Goal: Navigation & Orientation: Find specific page/section

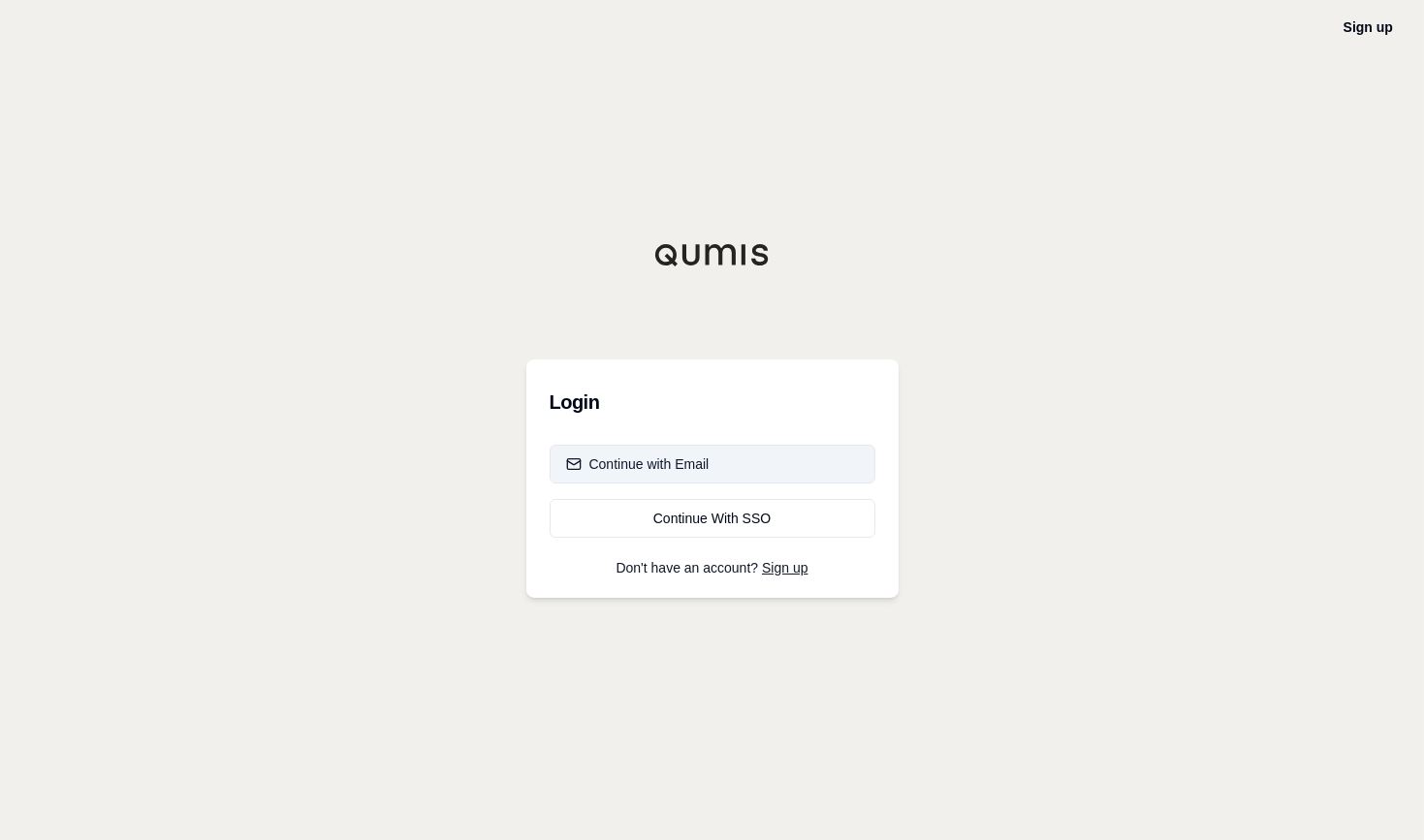
click at [629, 465] on div "Continue with Email" at bounding box center [638, 465] width 143 height 20
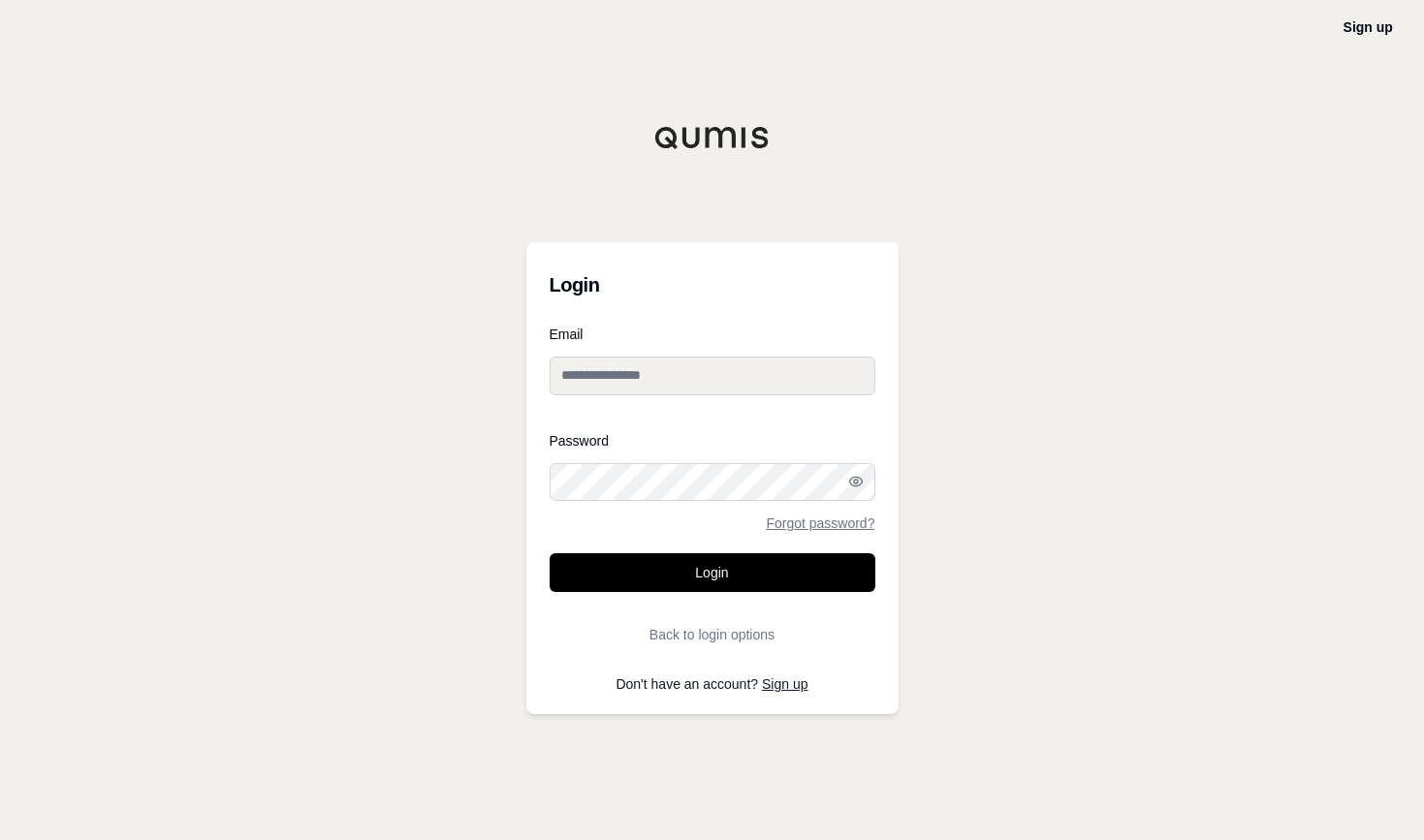
click at [658, 376] on input "Email" at bounding box center [712, 375] width 325 height 38
type input "**********"
click at [657, 502] on div "Password Forgot password?" at bounding box center [712, 482] width 325 height 97
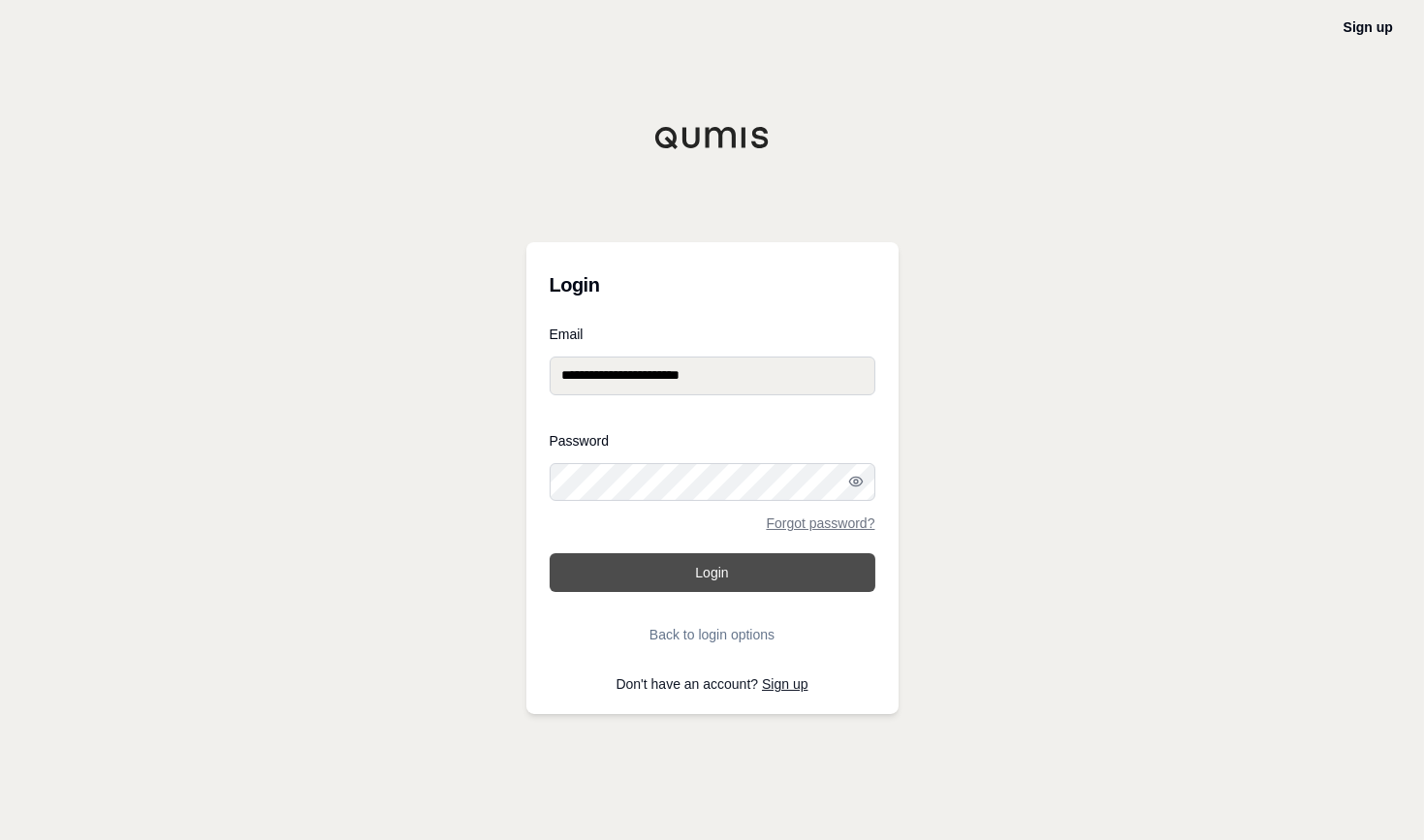
click at [665, 569] on button "Login" at bounding box center [712, 572] width 325 height 38
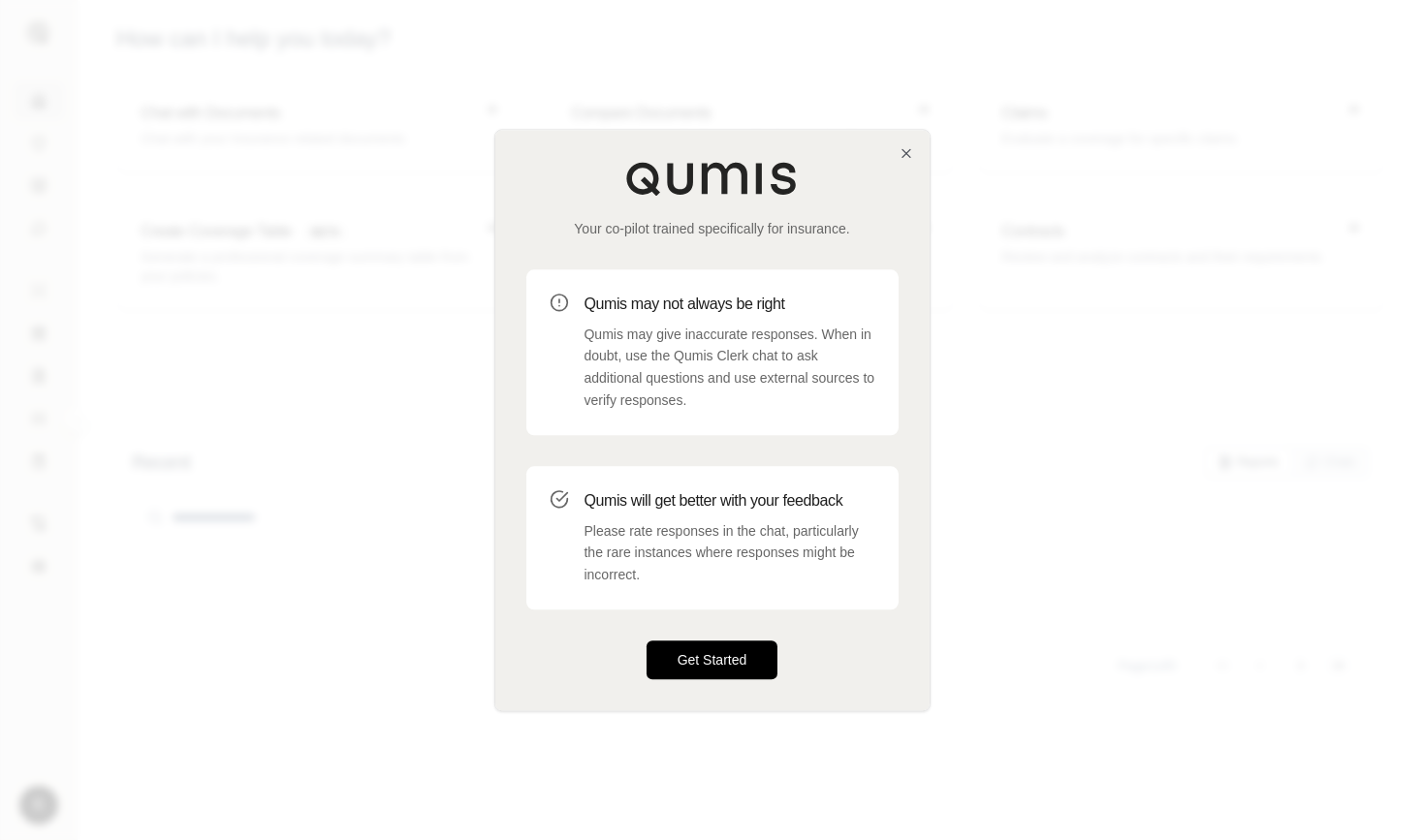
click at [709, 655] on button "Get Started" at bounding box center [712, 659] width 132 height 38
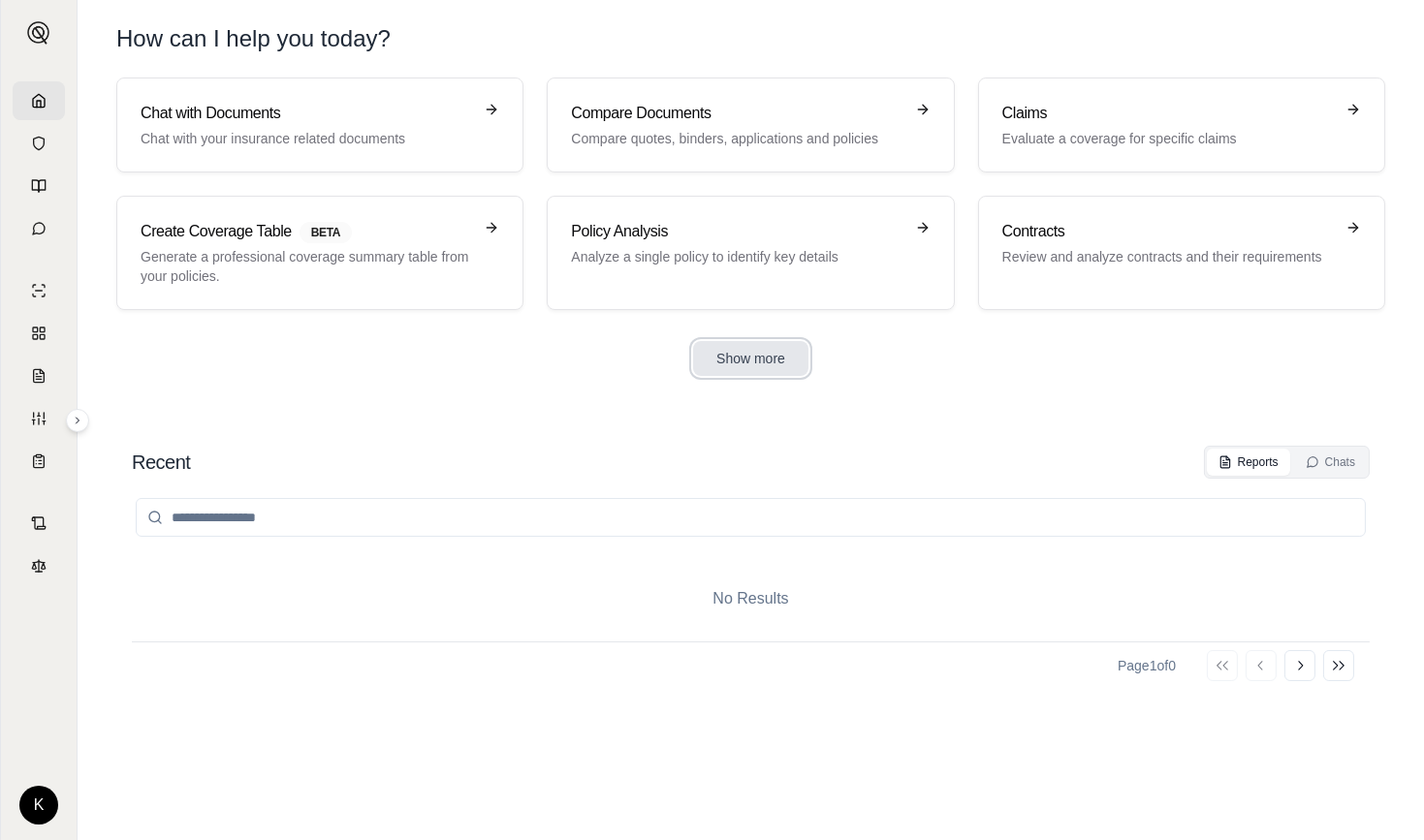
click at [749, 364] on button "Show more" at bounding box center [750, 359] width 115 height 35
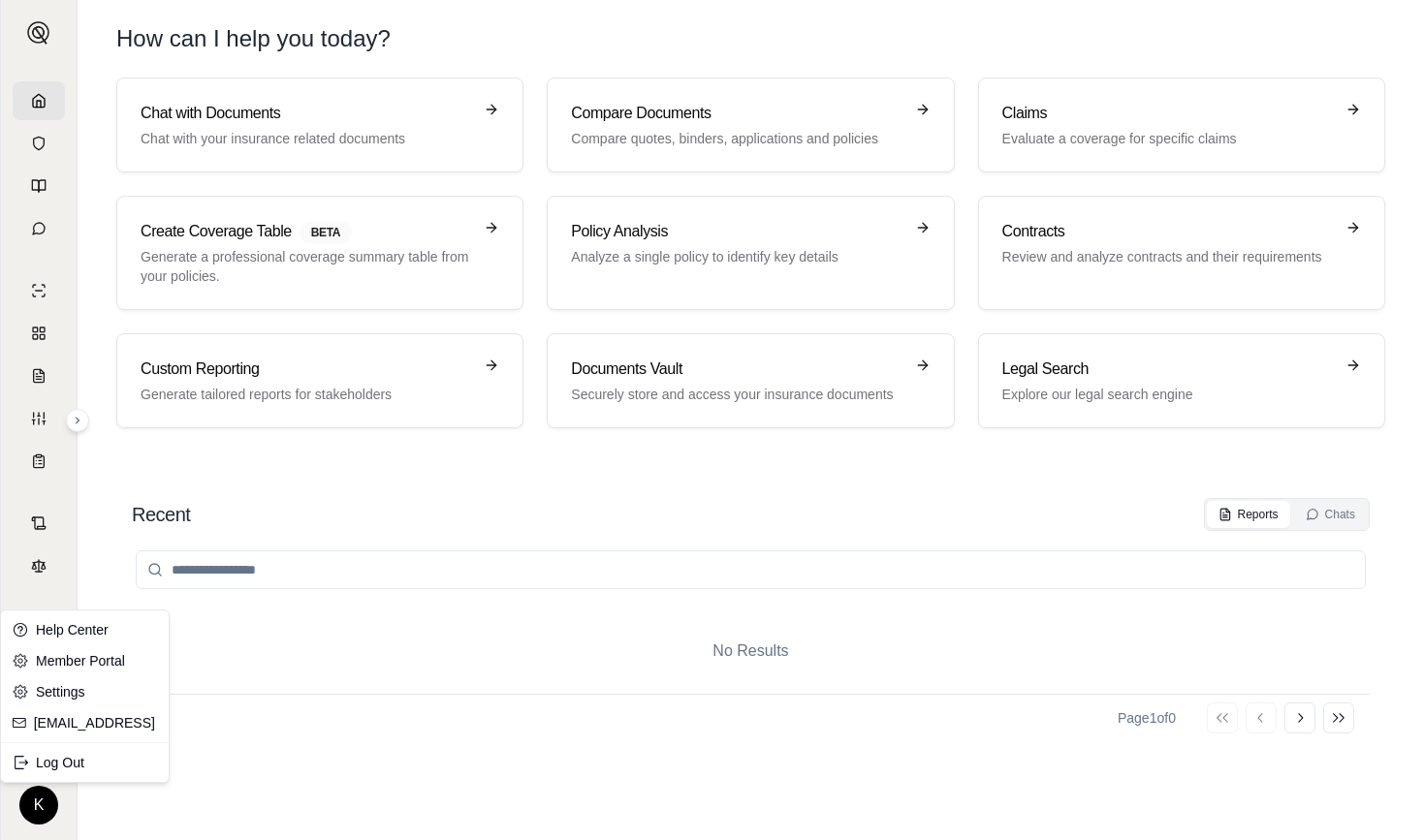
click at [33, 811] on html "K How can I help you [DATE]? Chat with Documents Chat with your insurance relat…" at bounding box center [712, 420] width 1424 height 840
click at [103, 657] on link "Member Portal" at bounding box center [85, 661] width 160 height 31
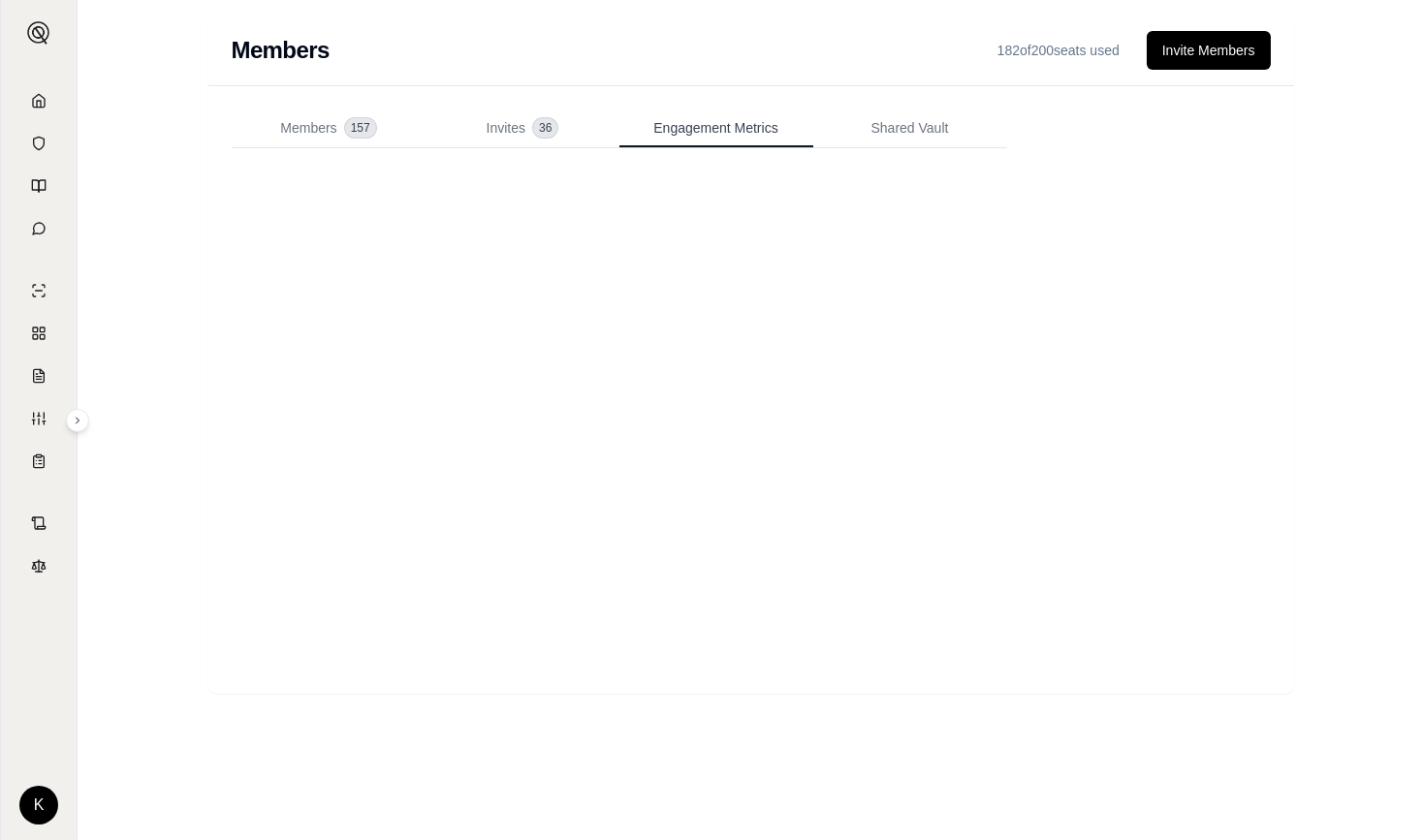
click at [740, 128] on span "Engagement Metrics" at bounding box center [715, 128] width 124 height 20
click at [31, 98] on icon at bounding box center [39, 101] width 16 height 16
